Goal: Task Accomplishment & Management: Use online tool/utility

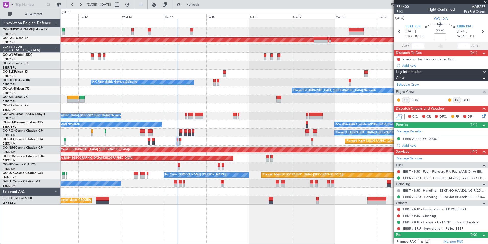
click at [486, 1] on span at bounding box center [485, 2] width 5 height 5
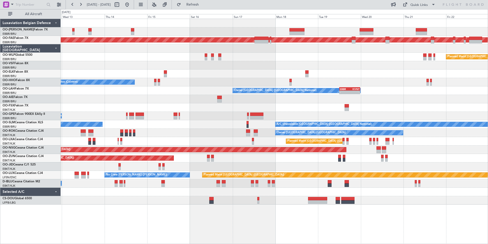
click at [361, 69] on div at bounding box center [274, 65] width 427 height 8
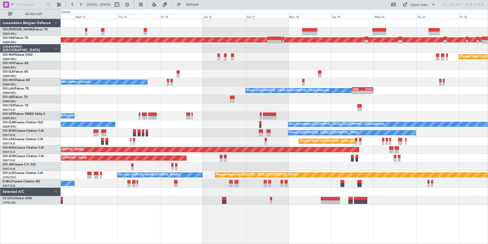
click at [221, 33] on div "Unplanned Maint [GEOGRAPHIC_DATA] ([GEOGRAPHIC_DATA] National)" at bounding box center [274, 31] width 427 height 8
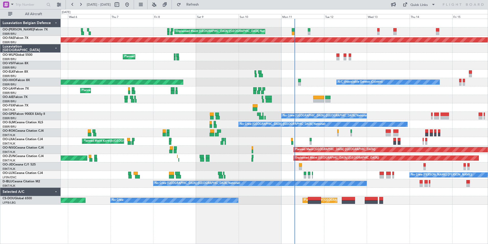
click at [384, 76] on div at bounding box center [274, 73] width 427 height 8
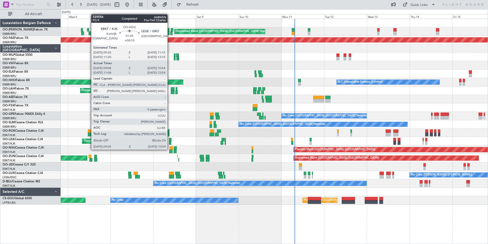
click at [170, 149] on div at bounding box center [172, 148] width 4 height 4
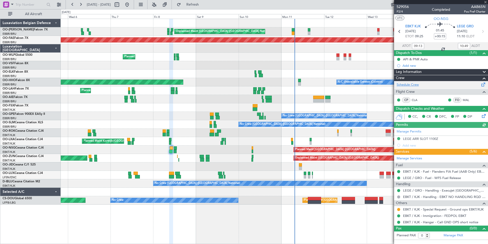
click at [415, 82] on link "Schedule Crew" at bounding box center [408, 84] width 22 height 5
click at [486, 2] on span at bounding box center [485, 2] width 5 height 5
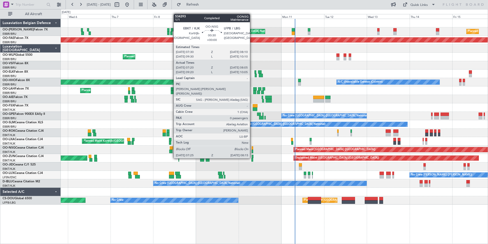
click at [252, 148] on div at bounding box center [252, 148] width 1 height 4
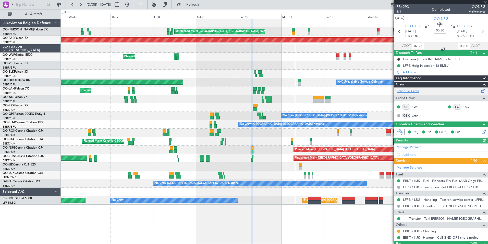
click at [415, 91] on link "Schedule Crew" at bounding box center [408, 91] width 22 height 5
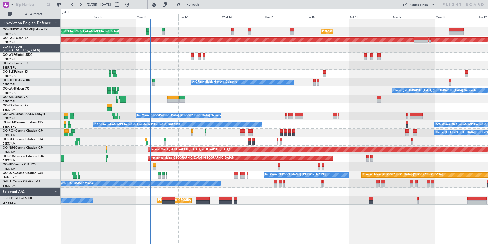
click at [219, 96] on div at bounding box center [274, 99] width 427 height 8
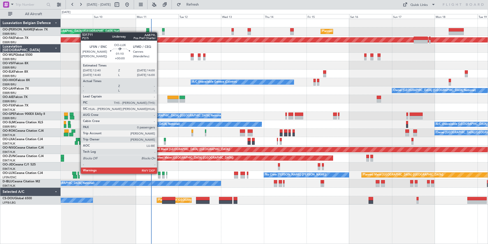
click at [159, 173] on div at bounding box center [159, 173] width 3 height 4
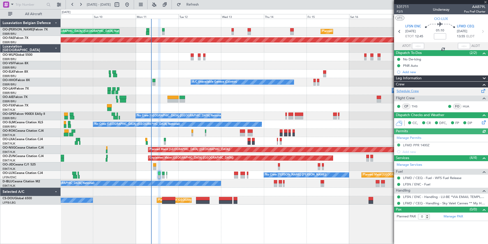
click at [408, 93] on link "Schedule Crew" at bounding box center [408, 91] width 22 height 5
